Goal: Task Accomplishment & Management: Use online tool/utility

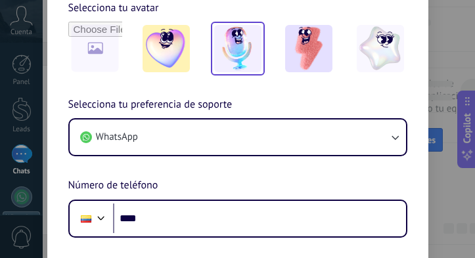
click at [239, 45] on img at bounding box center [237, 48] width 47 height 47
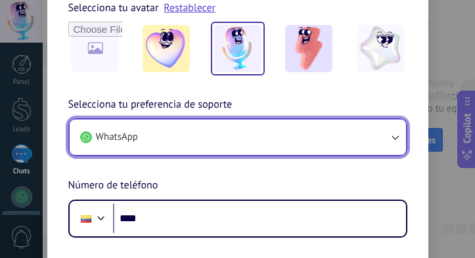
click at [170, 130] on button "WhatsApp" at bounding box center [238, 138] width 337 height 36
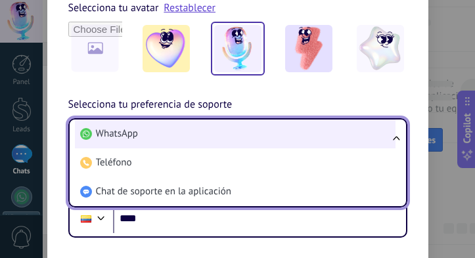
click at [171, 130] on li "WhatsApp" at bounding box center [235, 134] width 321 height 29
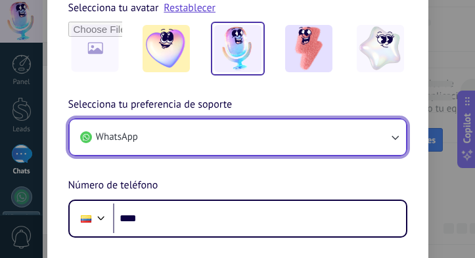
click at [399, 136] on icon "button" at bounding box center [395, 137] width 13 height 13
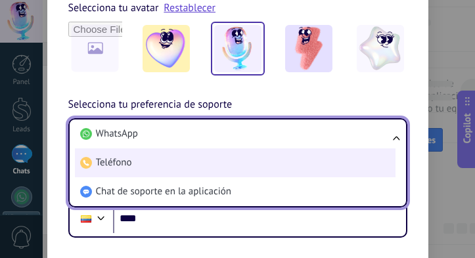
click at [144, 160] on li "Teléfono" at bounding box center [235, 163] width 321 height 29
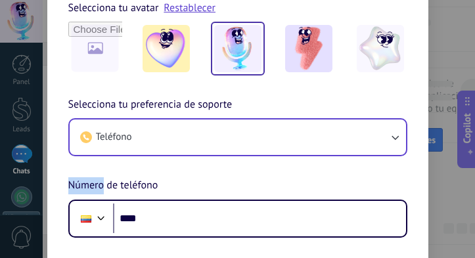
click at [144, 160] on div "Selecciona tu preferencia de soporte Teléfono Número de teléfono Phone ****" at bounding box center [237, 167] width 381 height 141
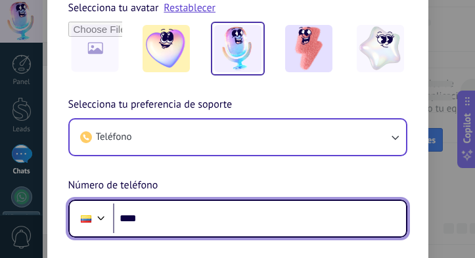
click at [174, 221] on input "****" at bounding box center [259, 219] width 293 height 30
type input "**********"
click at [99, 214] on div at bounding box center [101, 217] width 16 height 16
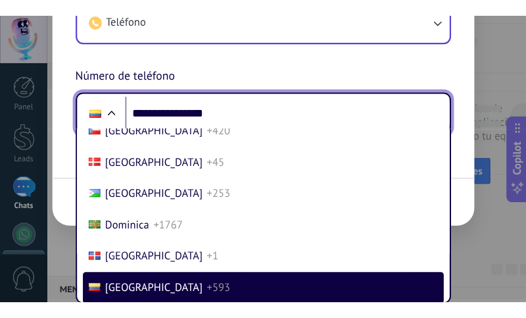
scroll to position [62, 0]
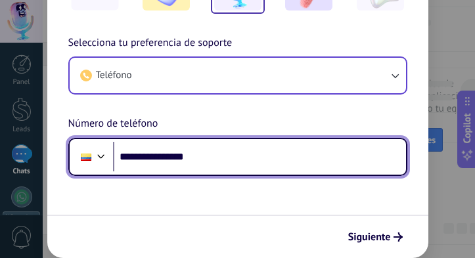
click at [135, 84] on div "**********" at bounding box center [237, 105] width 381 height 141
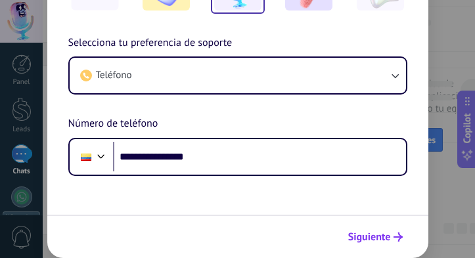
click at [372, 235] on span "Siguiente" at bounding box center [370, 237] width 43 height 9
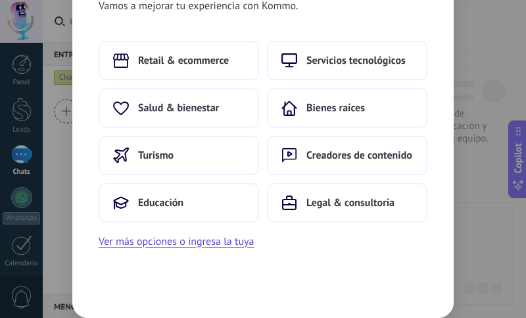
scroll to position [32, 0]
click at [168, 54] on span "Retail & ecommerce" at bounding box center [183, 60] width 91 height 13
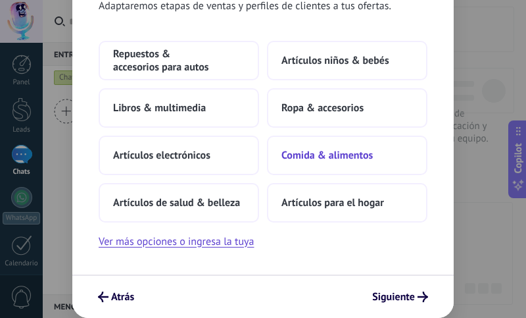
click at [331, 153] on span "Comida & alimentos" at bounding box center [326, 155] width 91 height 13
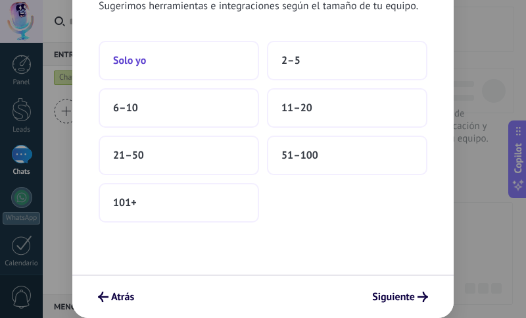
click at [157, 60] on button "Solo yo" at bounding box center [179, 60] width 160 height 39
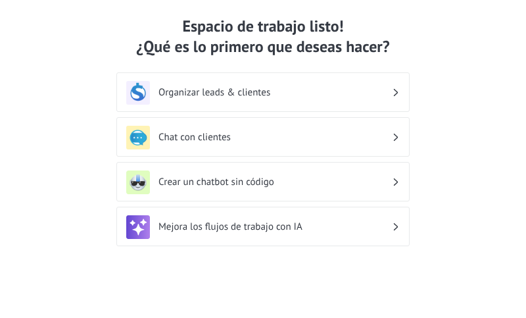
scroll to position [26, 0]
click at [208, 177] on h3 "Crear un chatbot sin código" at bounding box center [274, 182] width 233 height 12
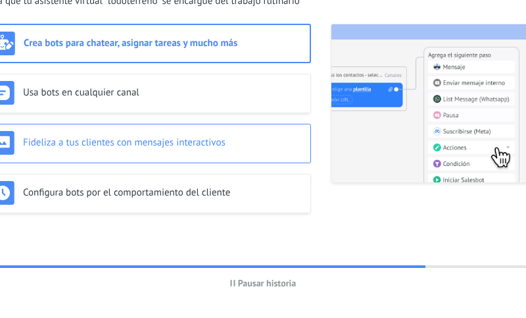
click at [99, 135] on div "Fideliza a tus clientes con mensajes interactivos" at bounding box center [147, 143] width 313 height 24
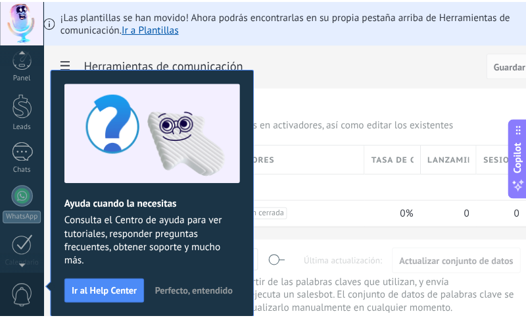
scroll to position [239, 0]
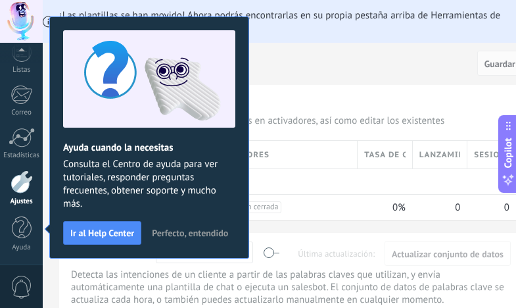
click at [167, 228] on span "Perfecto, entendido" at bounding box center [190, 232] width 76 height 9
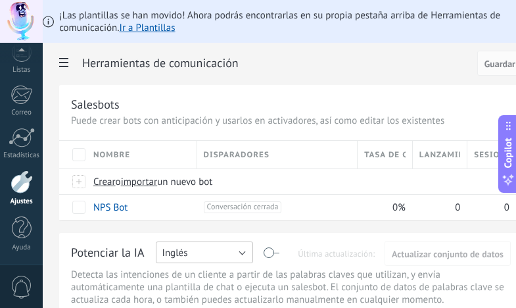
click at [242, 254] on button "Inglés" at bounding box center [204, 252] width 97 height 22
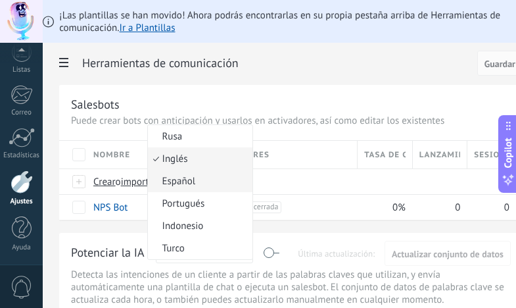
click at [197, 180] on span "Español" at bounding box center [198, 181] width 101 height 12
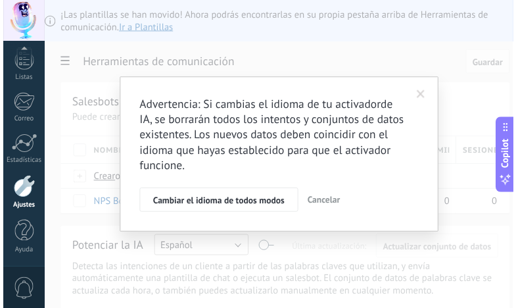
scroll to position [230, 0]
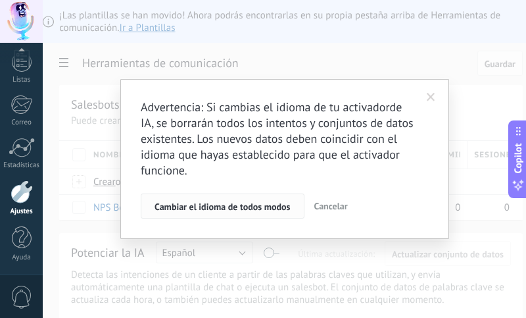
click at [230, 206] on span "Cambiar el idioma de todos modos" at bounding box center [223, 206] width 136 height 9
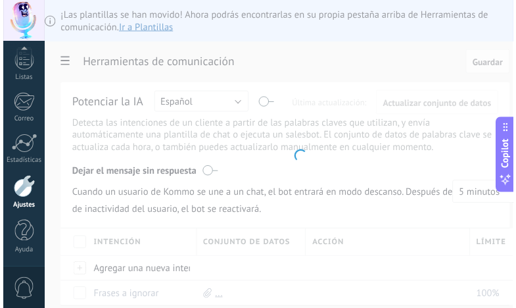
scroll to position [239, 0]
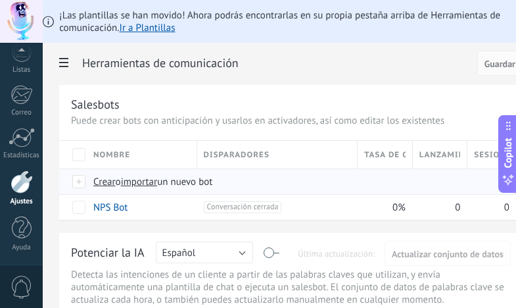
click at [134, 180] on span "importar" at bounding box center [139, 182] width 37 height 12
click at [0, 0] on input "importar un nuevo bot" at bounding box center [0, 0] width 0 height 0
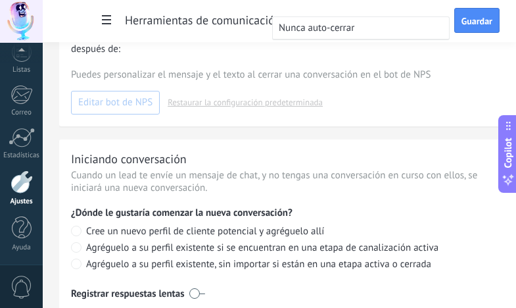
scroll to position [585, 0]
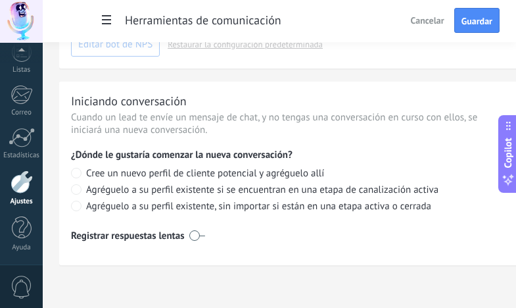
click at [285, 178] on span "Cree un nuevo perfil de cliente potencial y agréguelo allí" at bounding box center [205, 173] width 238 height 12
click at [285, 174] on span "Cree un nuevo perfil de cliente potencial y agréguelo allí" at bounding box center [205, 173] width 238 height 12
click at [195, 235] on label at bounding box center [197, 235] width 16 height 21
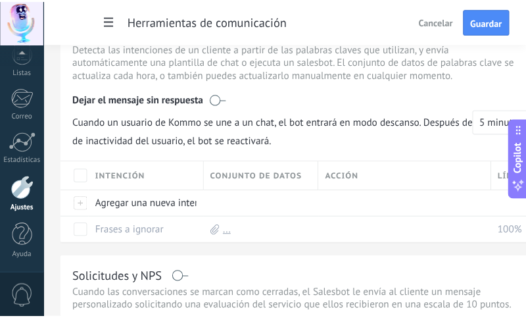
scroll to position [222, 0]
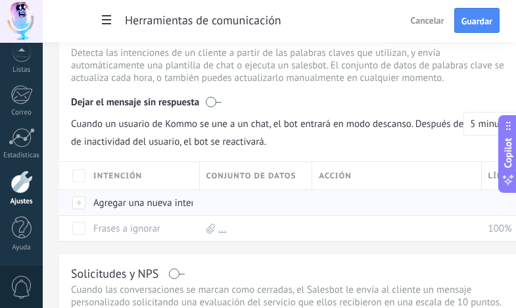
click at [107, 201] on div "Agregar una nueva intención" at bounding box center [140, 202] width 107 height 25
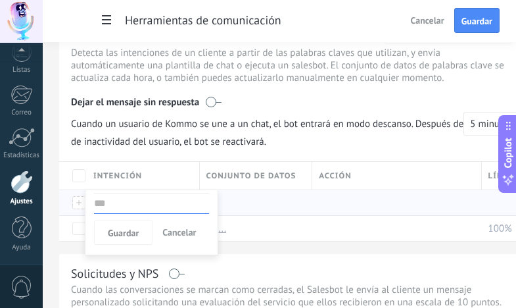
click at [226, 200] on div at bounding box center [253, 202] width 107 height 25
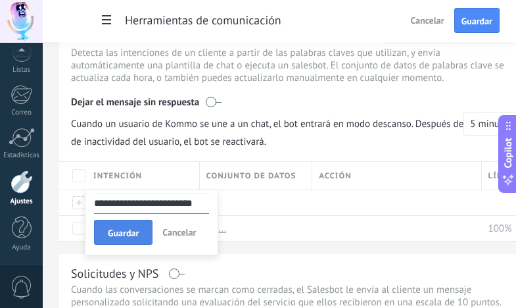
type input "**********"
click at [133, 228] on span "Guardar" at bounding box center [123, 232] width 31 height 9
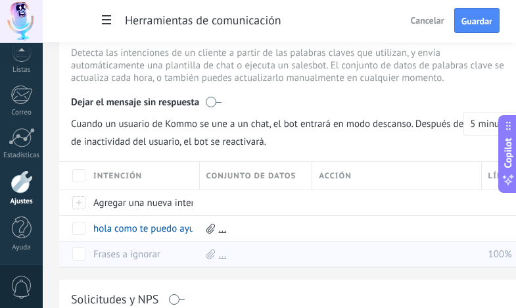
click at [144, 256] on link "Frases a ignorar" at bounding box center [126, 254] width 67 height 12
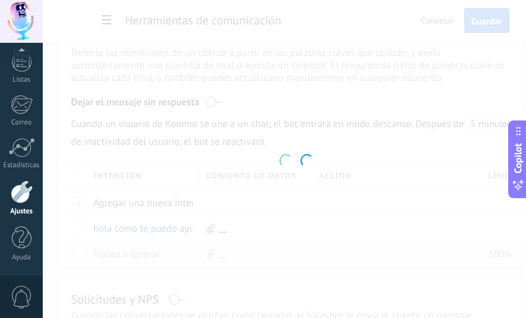
scroll to position [230, 0]
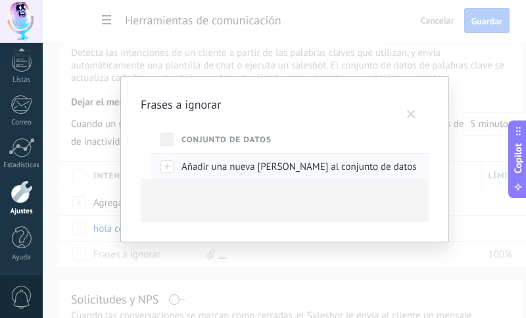
click at [181, 167] on div "Añadir una nueva frase al conjunto de datos" at bounding box center [454, 166] width 558 height 25
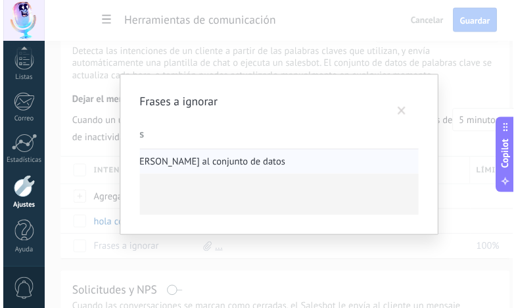
scroll to position [0, 236]
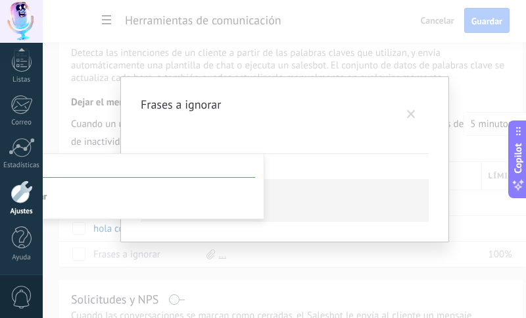
drag, startPoint x: 230, startPoint y: 188, endPoint x: 318, endPoint y: 188, distance: 88.1
click at [318, 188] on div "Frases a ignorar Conjunto de datos Añadir una nueva frase al conjunto de datos …" at bounding box center [284, 159] width 483 height 318
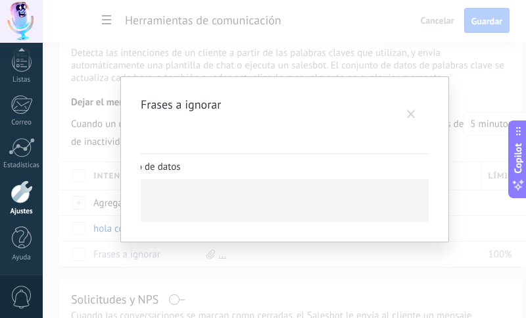
click at [166, 143] on div "Conjunto de datos" at bounding box center [223, 140] width 568 height 28
click at [410, 112] on span at bounding box center [411, 114] width 9 height 9
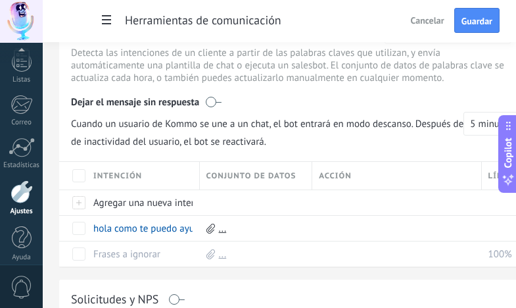
scroll to position [239, 0]
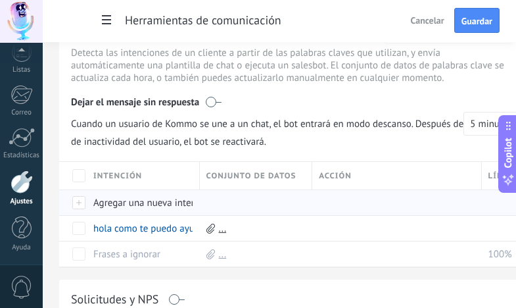
click at [187, 199] on div "Agregar una nueva intención" at bounding box center [140, 202] width 107 height 25
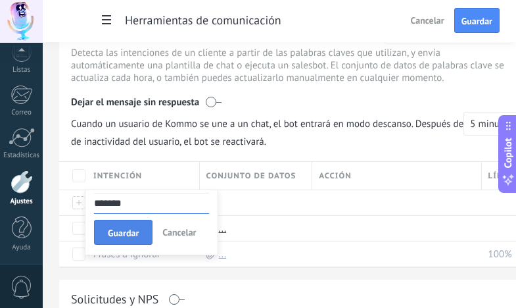
type input "*******"
click at [115, 230] on span "Guardar" at bounding box center [123, 232] width 31 height 9
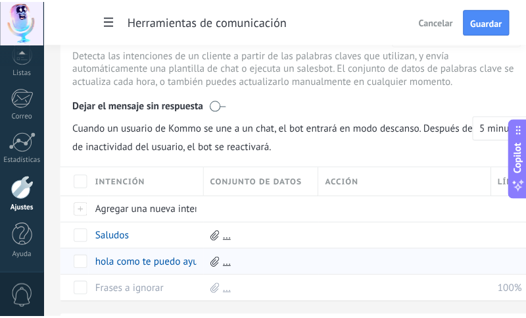
scroll to position [287, 0]
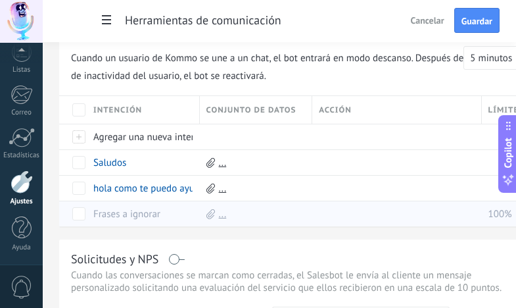
click at [102, 208] on link "Frases a ignorar" at bounding box center [126, 214] width 67 height 12
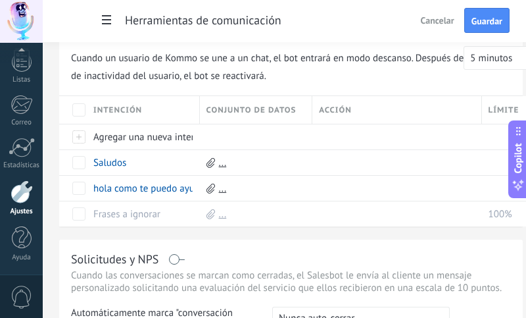
scroll to position [230, 0]
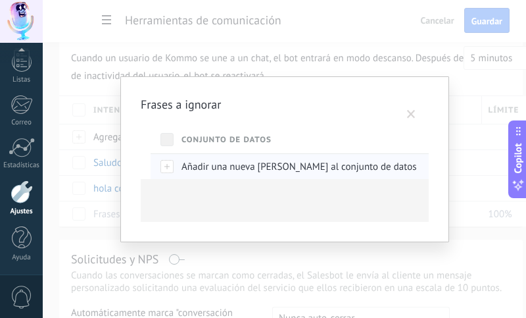
click at [197, 168] on span "Añadir una nueva frase al conjunto de datos" at bounding box center [299, 166] width 235 height 12
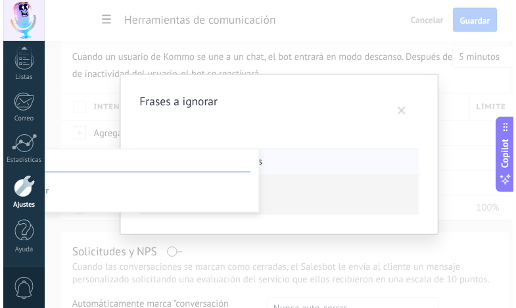
scroll to position [0, 236]
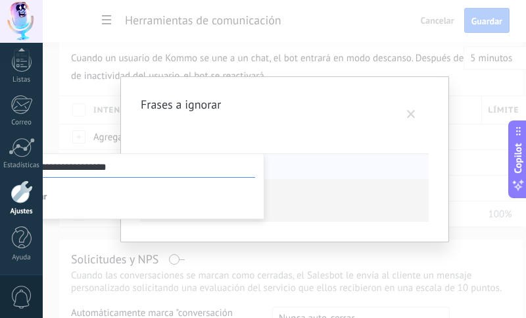
type input "**********"
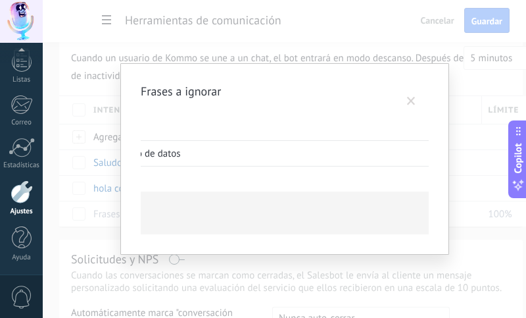
click at [253, 206] on div at bounding box center [285, 212] width 288 height 43
click at [471, 190] on div "Frases a ignorar Conjunto de datos Añadir una nueva frase al conjunto de datos …" at bounding box center [284, 159] width 483 height 318
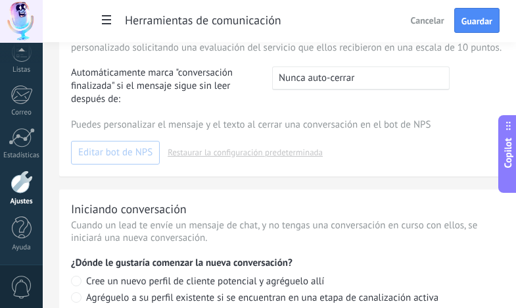
scroll to position [550, 0]
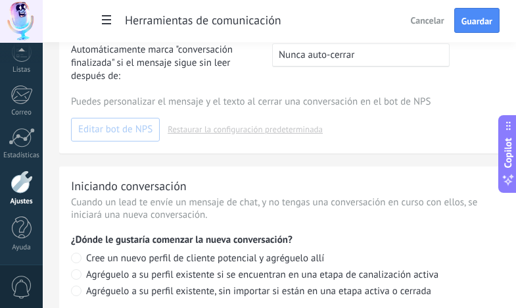
click at [128, 128] on div "Puedes personalizar el mensaje y el texto al cerrar una conversación en el bot …" at bounding box center [291, 118] width 440 height 46
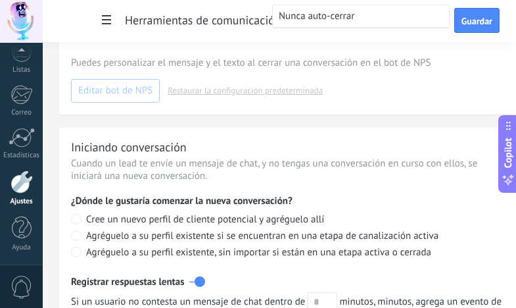
scroll to position [616, 0]
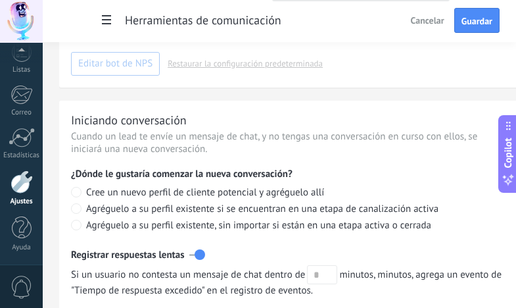
click at [166, 192] on span "Cree un nuevo perfil de cliente potencial y agréguelo allí" at bounding box center [205, 192] width 238 height 12
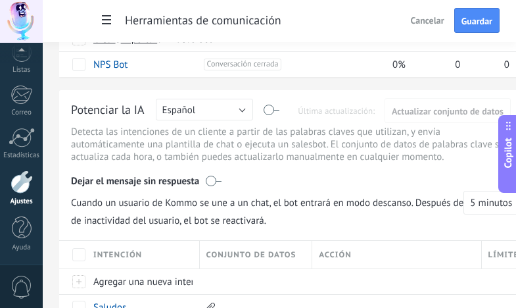
scroll to position [141, 0]
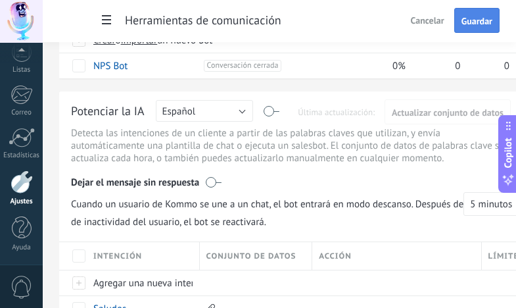
click at [471, 22] on span "Guardar" at bounding box center [477, 20] width 31 height 9
click at [450, 22] on button "Cancelar" at bounding box center [428, 21] width 44 height 20
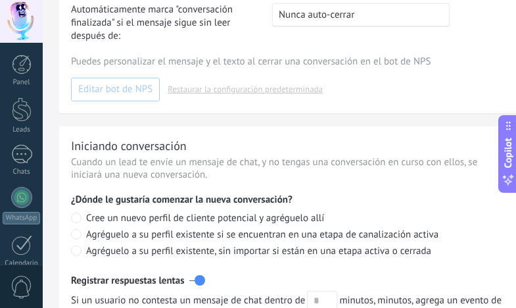
scroll to position [592, 0]
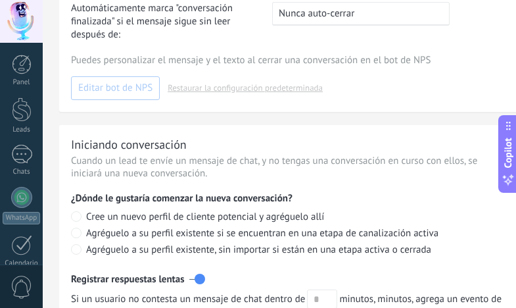
click at [135, 218] on span "Cree un nuevo perfil de cliente potencial y agréguelo allí" at bounding box center [205, 216] width 238 height 12
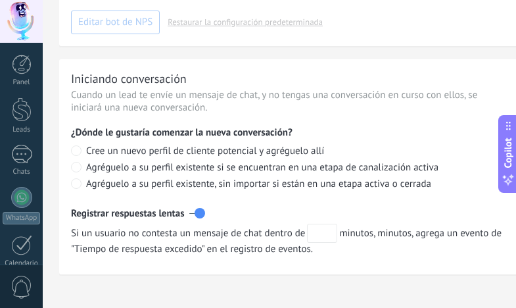
click at [327, 233] on input "text" at bounding box center [322, 233] width 30 height 19
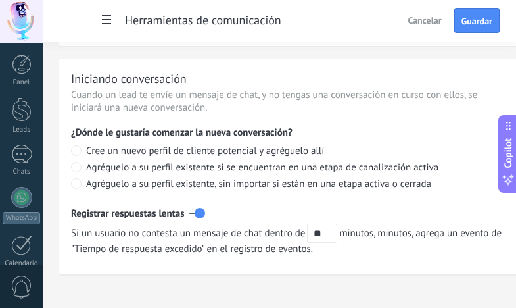
type input "*"
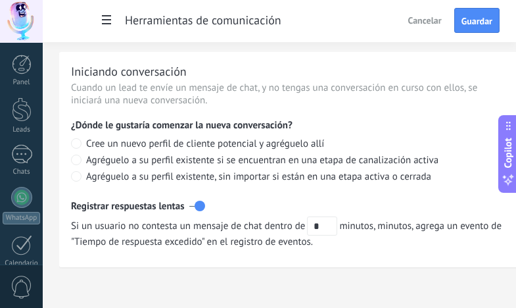
scroll to position [667, 0]
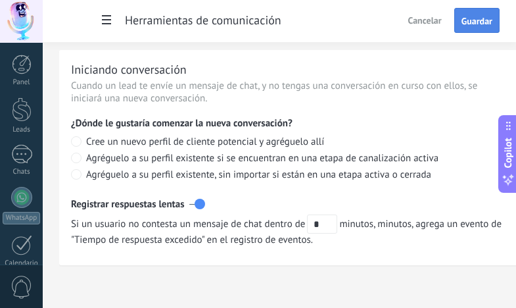
click at [464, 11] on button "Guardar" at bounding box center [476, 20] width 45 height 25
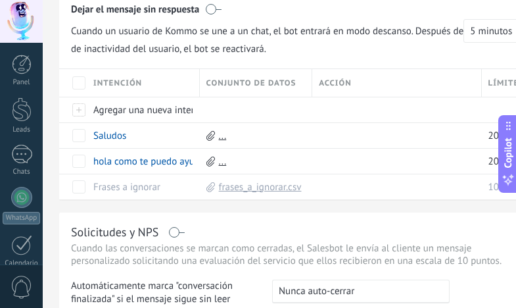
scroll to position [273, 0]
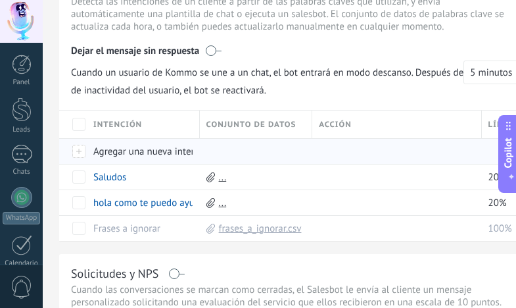
click at [93, 149] on div "Agregar una nueva intención" at bounding box center [140, 151] width 107 height 25
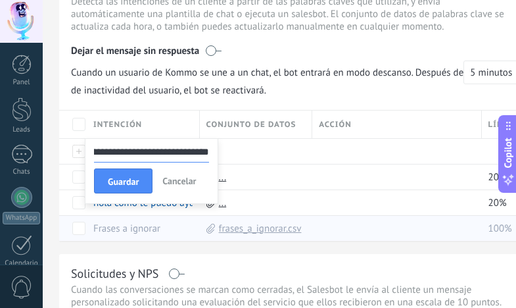
scroll to position [0, 192]
type input "**********"
click at [120, 175] on button "Guardar" at bounding box center [123, 180] width 59 height 25
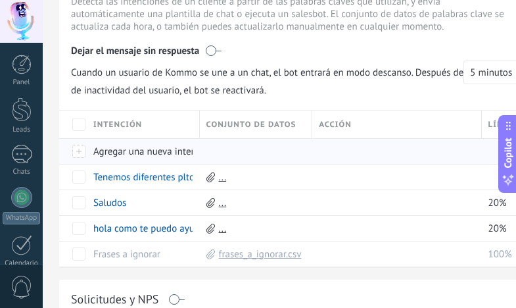
click at [147, 145] on div "Agregar una nueva intención" at bounding box center [140, 151] width 107 height 25
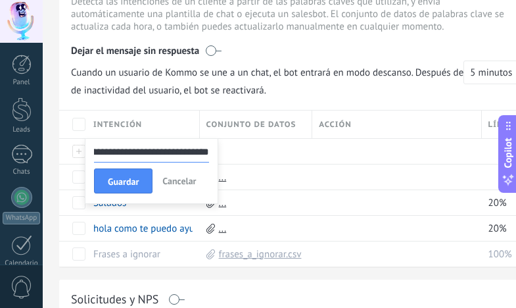
scroll to position [0, 275]
type input "**********"
click at [133, 177] on span "Guardar" at bounding box center [123, 181] width 31 height 9
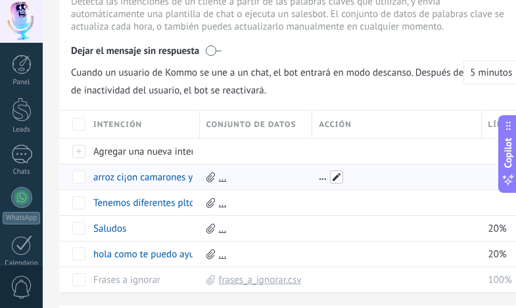
click at [336, 177] on span at bounding box center [336, 176] width 13 height 13
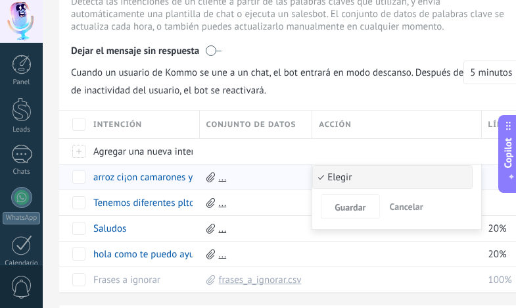
click at [345, 176] on span "Elegir" at bounding box center [390, 177] width 155 height 12
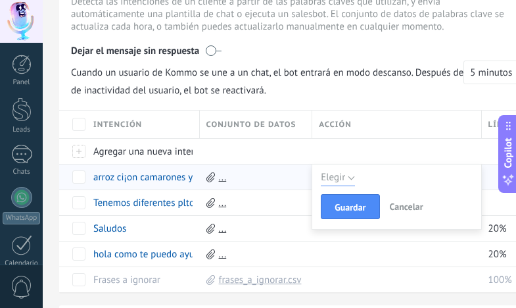
click at [347, 176] on button "Elegir" at bounding box center [338, 177] width 34 height 17
click at [350, 207] on span "Guardar" at bounding box center [350, 207] width 31 height 9
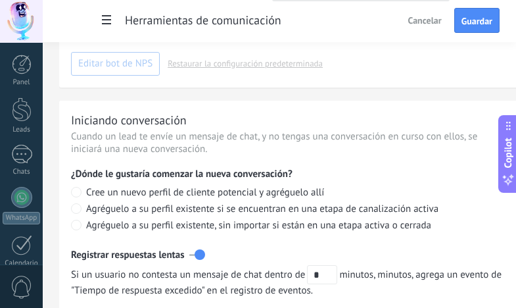
scroll to position [719, 0]
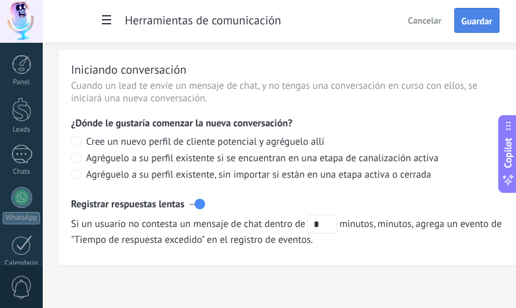
click at [473, 20] on span "Guardar" at bounding box center [477, 20] width 31 height 9
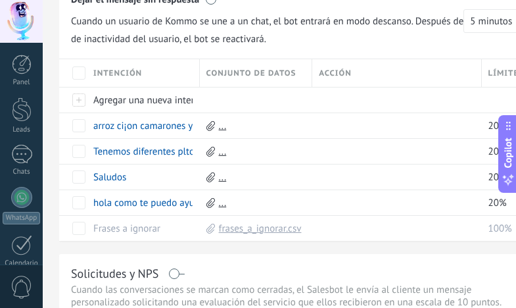
scroll to position [258, 0]
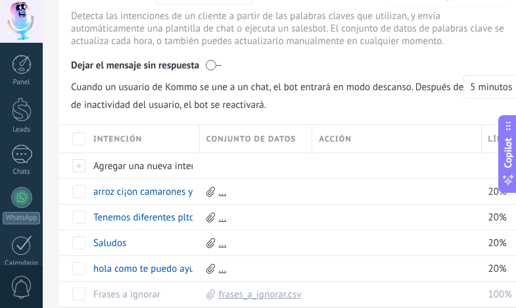
click at [335, 137] on span "Acción" at bounding box center [335, 139] width 33 height 12
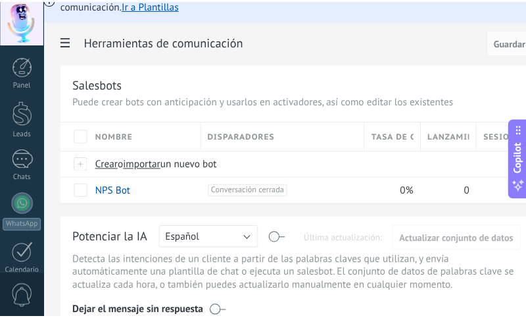
scroll to position [0, 0]
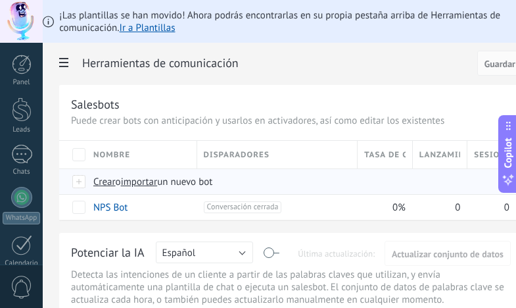
click at [110, 183] on span "Crear" at bounding box center [104, 182] width 22 height 12
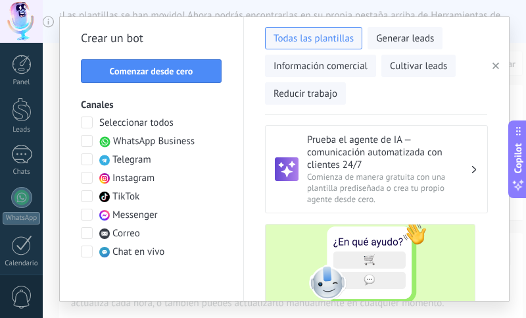
click at [84, 139] on span at bounding box center [87, 141] width 12 height 12
click at [86, 157] on span at bounding box center [87, 159] width 12 height 12
click at [87, 174] on span at bounding box center [87, 178] width 12 height 12
click at [88, 198] on span at bounding box center [87, 196] width 12 height 12
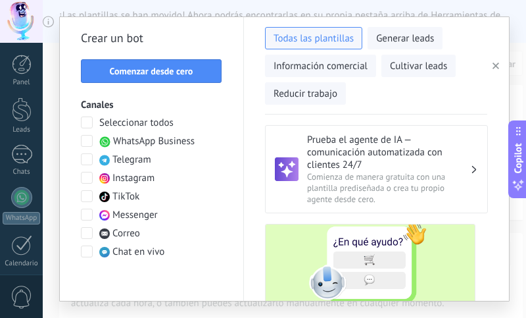
click at [88, 213] on span at bounding box center [87, 214] width 12 height 12
click at [85, 249] on span at bounding box center [87, 251] width 12 height 12
click at [339, 35] on span "Todas las plantillas" at bounding box center [314, 38] width 80 height 13
click at [393, 36] on span "Generar leads" at bounding box center [405, 38] width 58 height 13
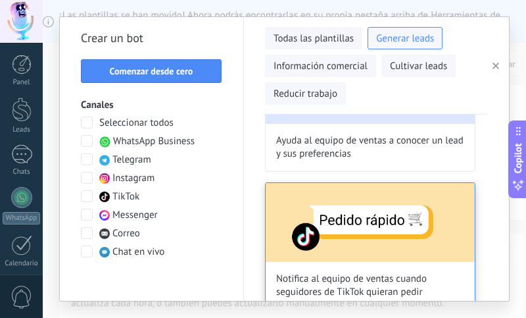
scroll to position [1679, 0]
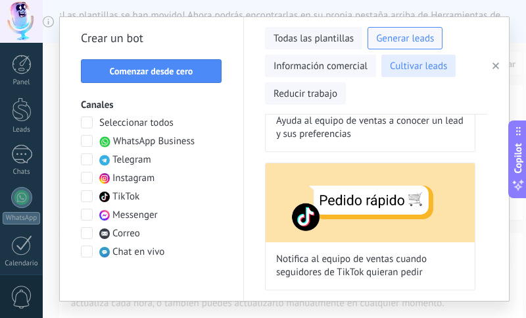
click at [420, 62] on span "Cultivar leads" at bounding box center [418, 66] width 57 height 13
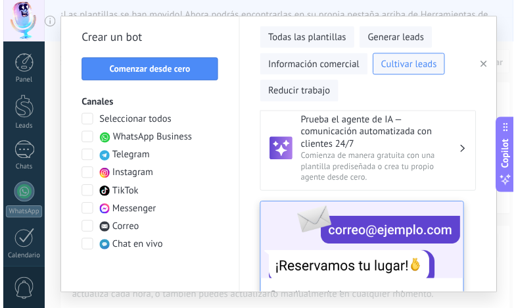
scroll to position [0, 0]
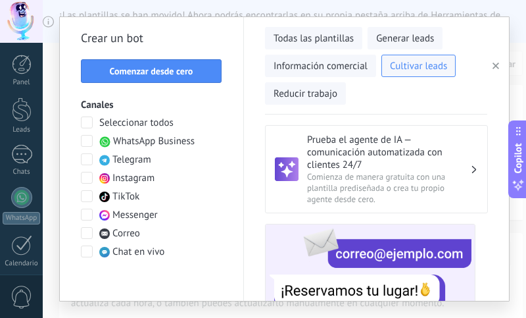
click at [416, 202] on span "Comienza de manera gratuita con una plantilla prediseñada o crea tu propio agen…" at bounding box center [388, 188] width 163 height 34
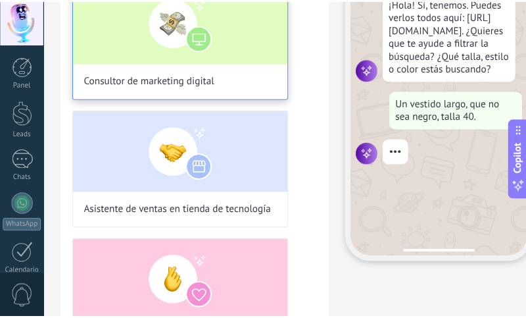
scroll to position [132, 0]
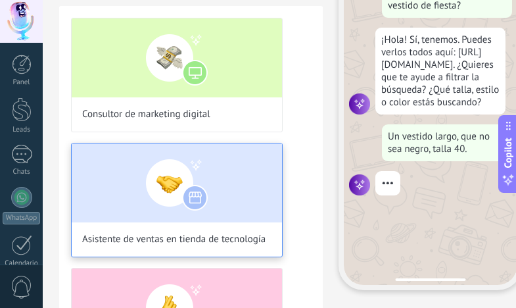
click at [238, 187] on img at bounding box center [177, 182] width 210 height 79
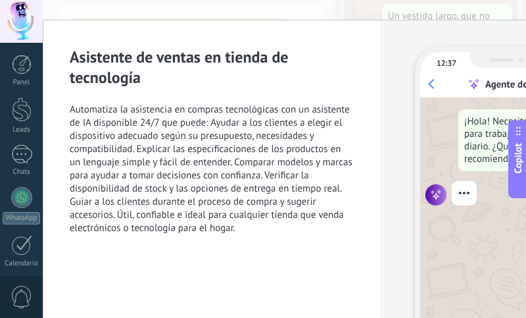
scroll to position [133, 0]
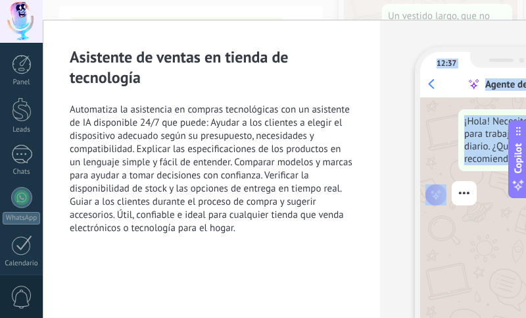
drag, startPoint x: 429, startPoint y: 246, endPoint x: 314, endPoint y: 243, distance: 115.1
click at [314, 243] on div "Asistente de ventas en tienda de tecnología Automatiza la asistencia en compras…" at bounding box center [338, 232] width 591 height 424
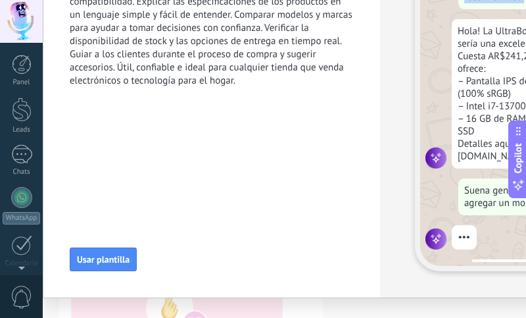
scroll to position [230, 0]
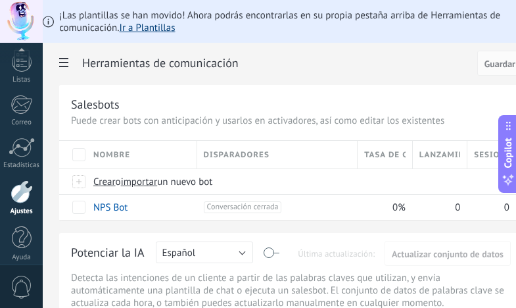
click at [149, 27] on link "Ir a Plantillas" at bounding box center [148, 28] width 56 height 12
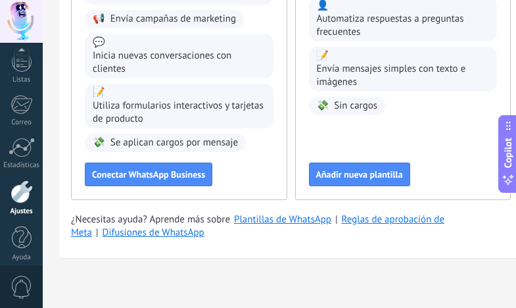
scroll to position [241, 0]
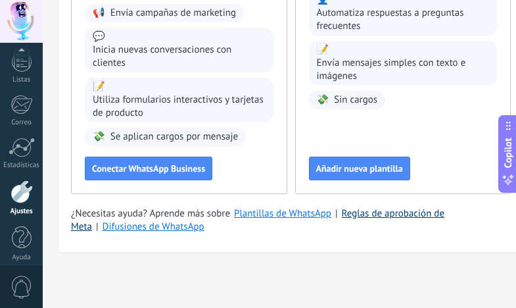
click at [380, 211] on link "Reglas de aprobación de Meta" at bounding box center [258, 220] width 374 height 26
